Goal: Information Seeking & Learning: Compare options

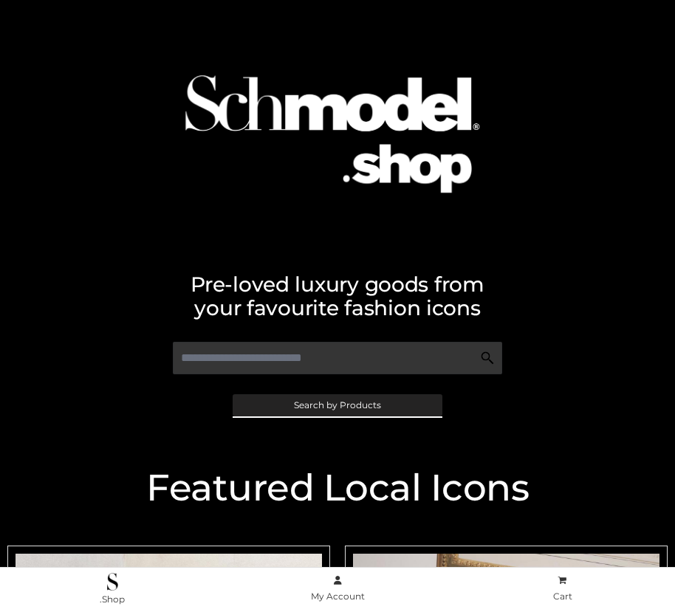
click at [337, 405] on span "Search by Products" at bounding box center [337, 405] width 87 height 9
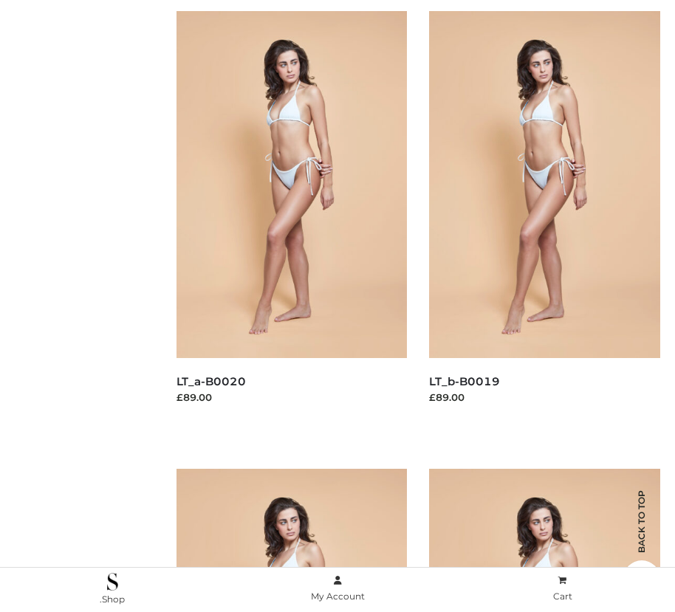
scroll to position [244, 0]
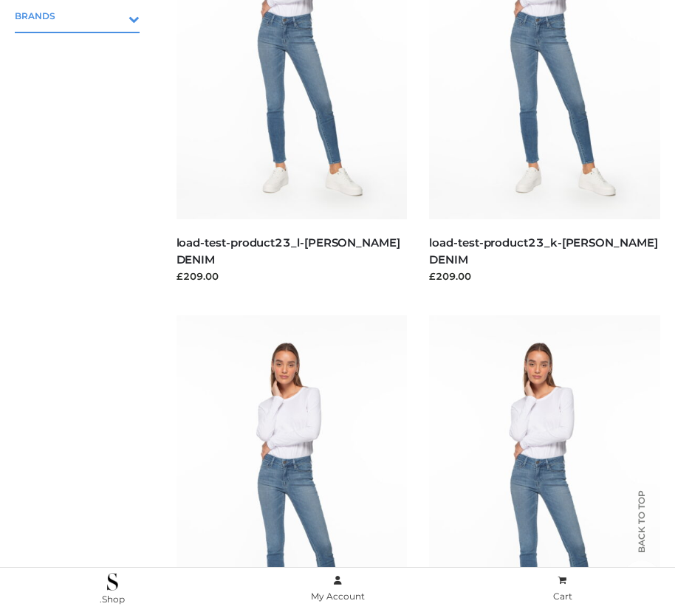
click at [113, 16] on icon "Toggle Submenu" at bounding box center [56, 18] width 165 height 17
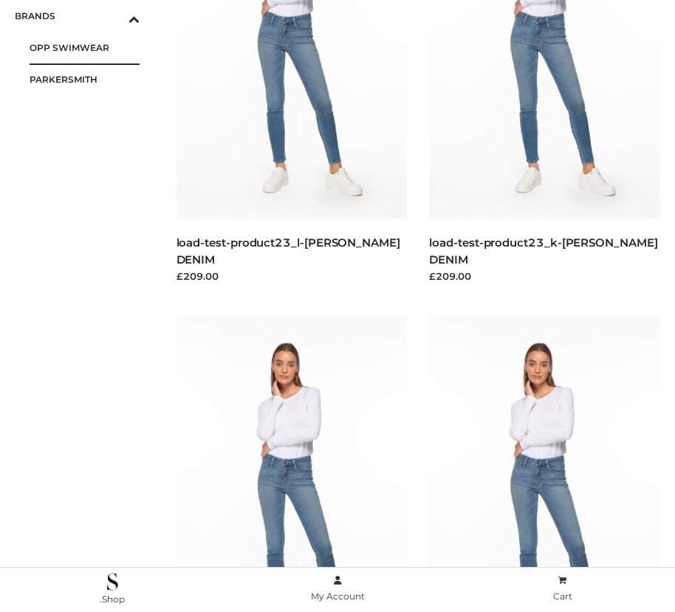
click at [84, 47] on span "OPP SWIMWEAR" at bounding box center [85, 47] width 110 height 17
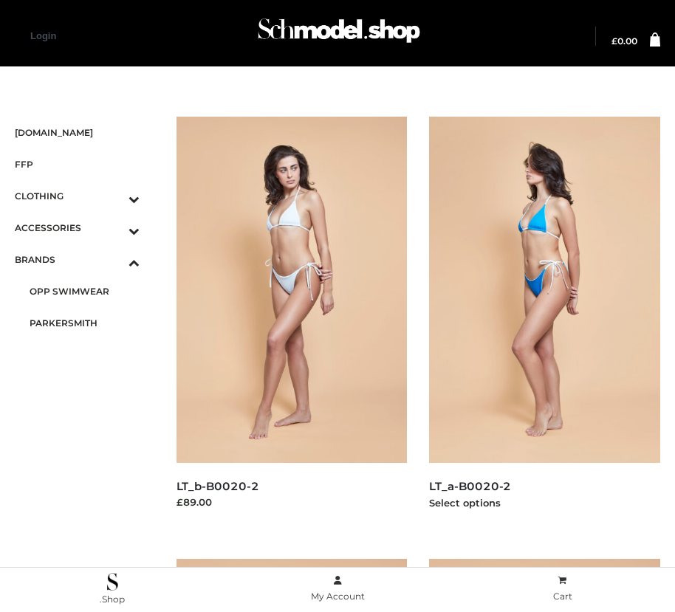
click at [544, 323] on img at bounding box center [544, 290] width 231 height 346
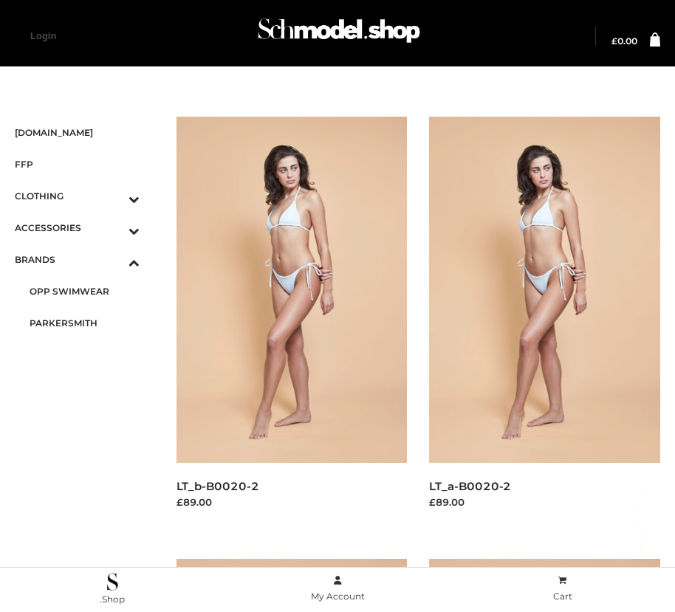
scroll to position [1688, 0]
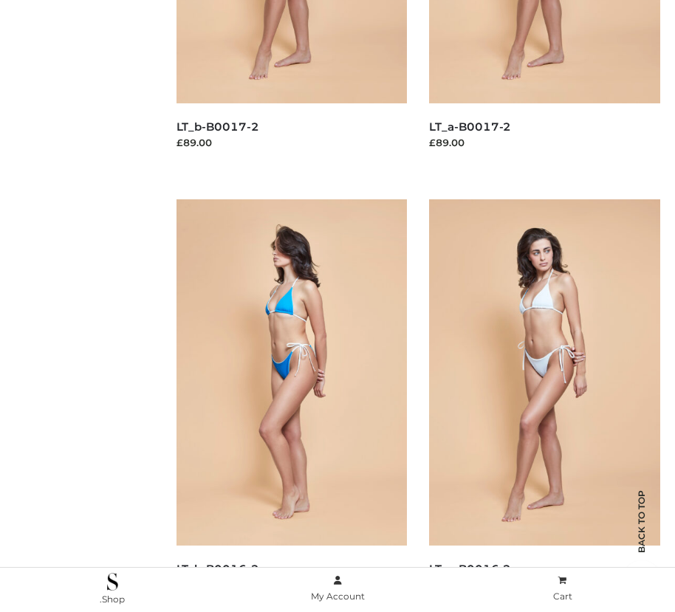
click at [291, 406] on img at bounding box center [292, 372] width 231 height 346
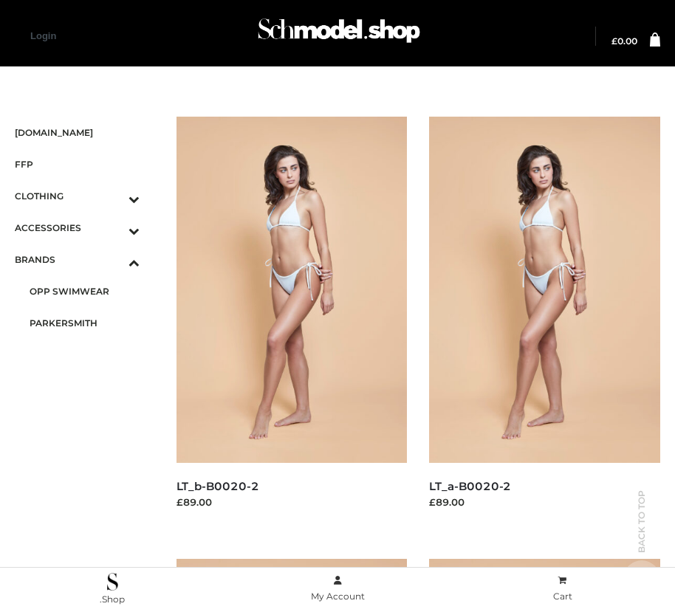
scroll to position [1246, 0]
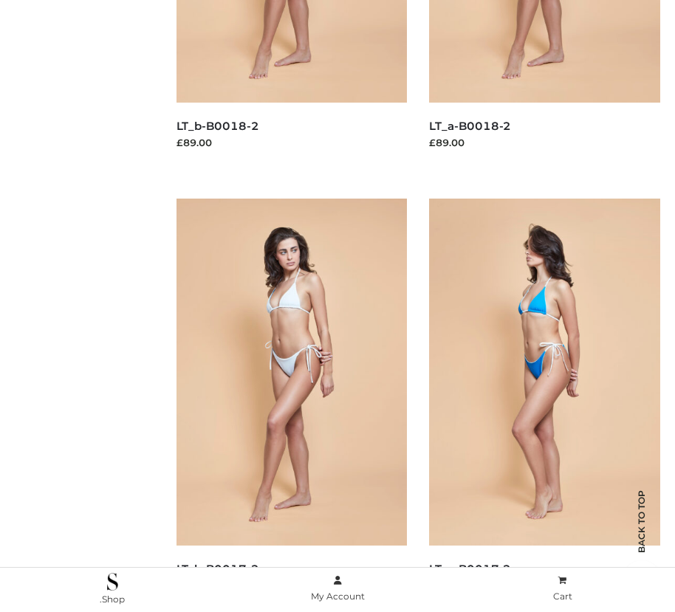
click at [544, 405] on img at bounding box center [544, 372] width 231 height 346
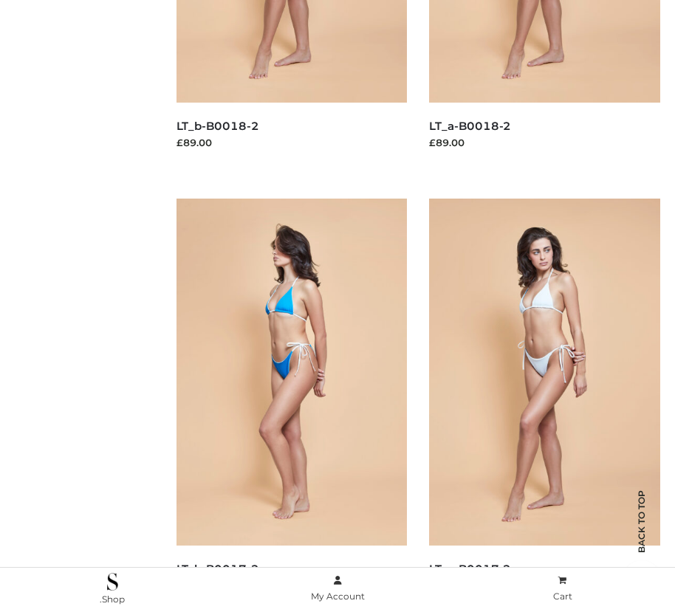
click at [291, 405] on img at bounding box center [292, 372] width 231 height 346
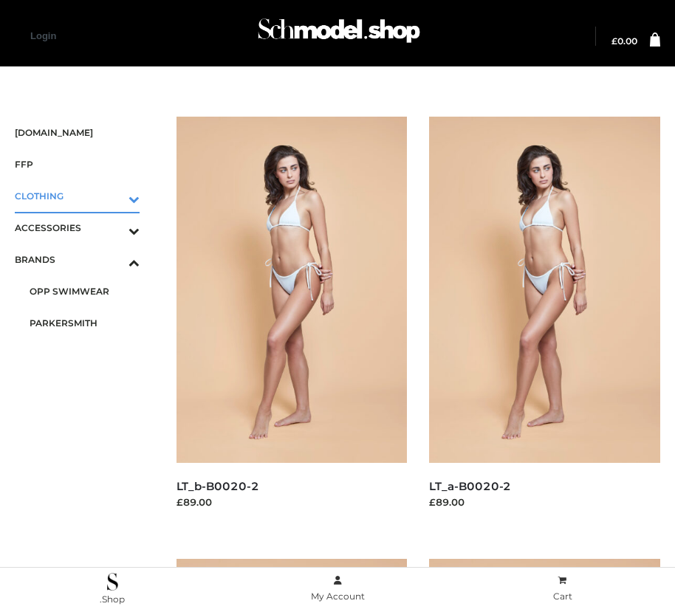
click at [113, 196] on icon "Toggle Submenu" at bounding box center [56, 199] width 165 height 17
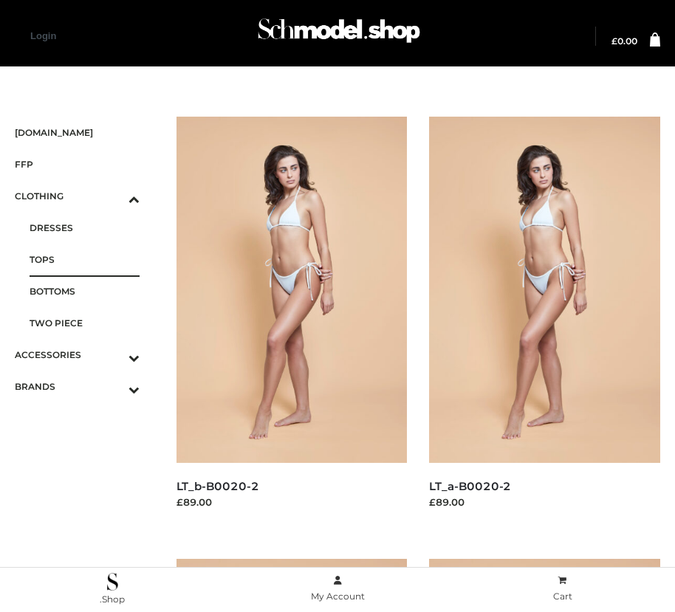
click at [84, 259] on span "TOPS" at bounding box center [85, 259] width 110 height 17
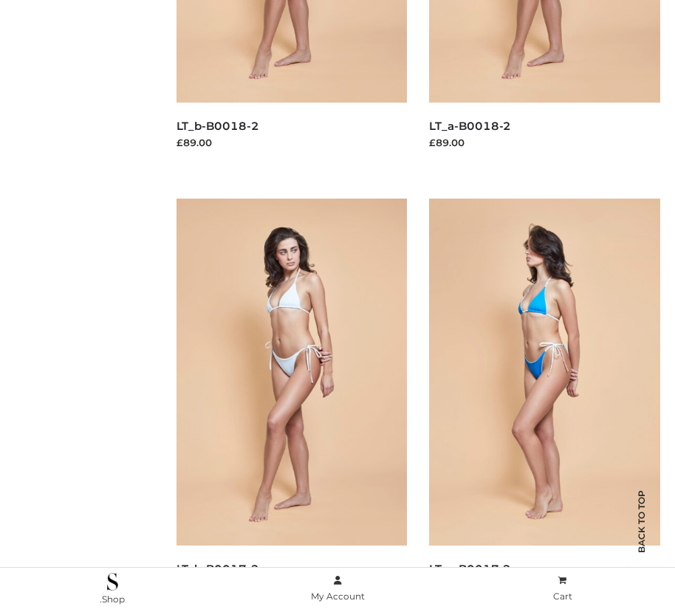
click at [544, 405] on img at bounding box center [544, 372] width 231 height 346
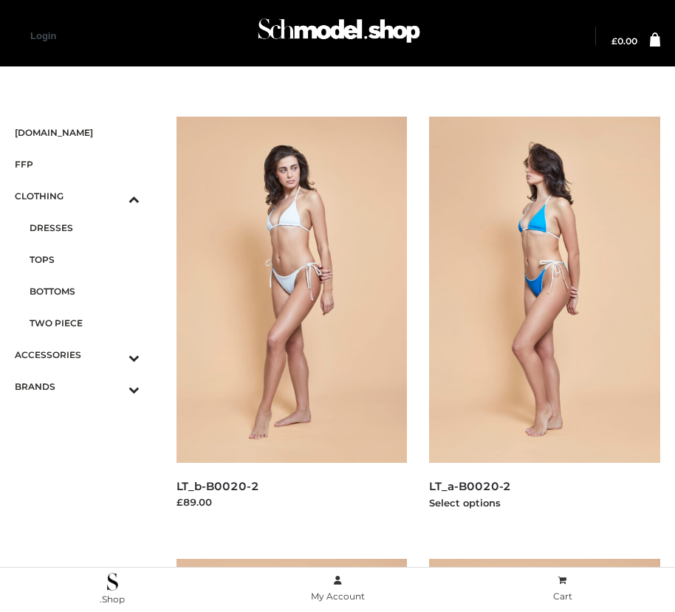
click at [544, 323] on img at bounding box center [544, 290] width 231 height 346
